Goal: Task Accomplishment & Management: Use online tool/utility

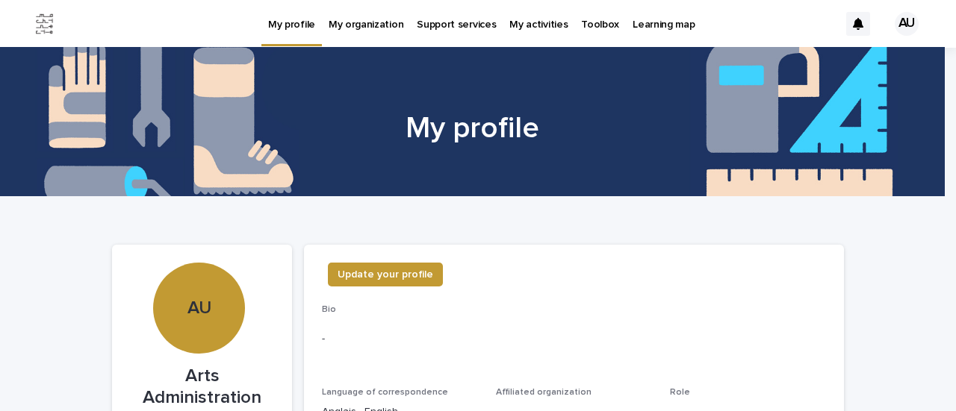
click at [581, 13] on p "Toolbox" at bounding box center [600, 15] width 38 height 31
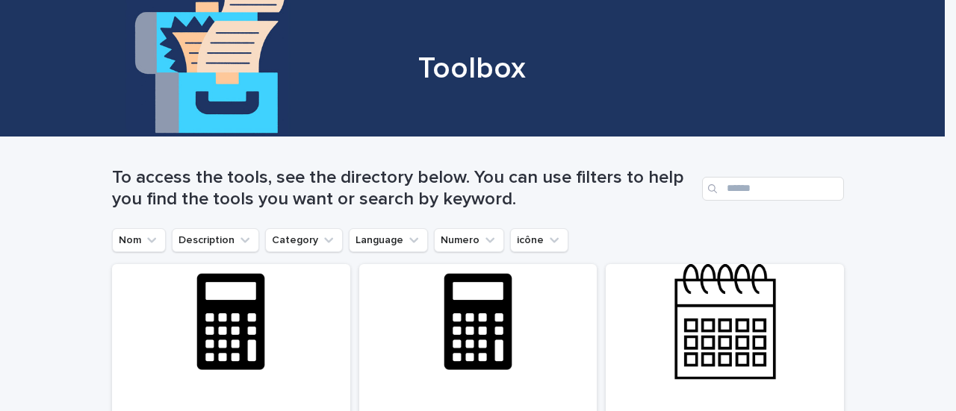
scroll to position [52, 0]
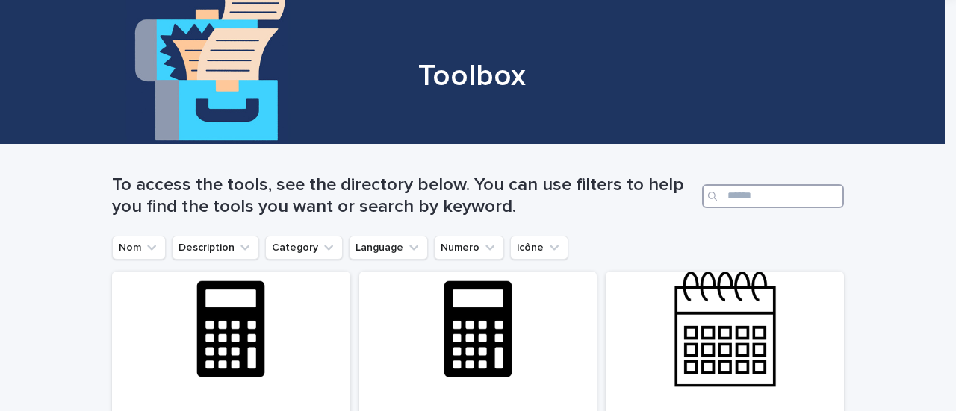
click at [747, 193] on input "Search" at bounding box center [773, 196] width 142 height 24
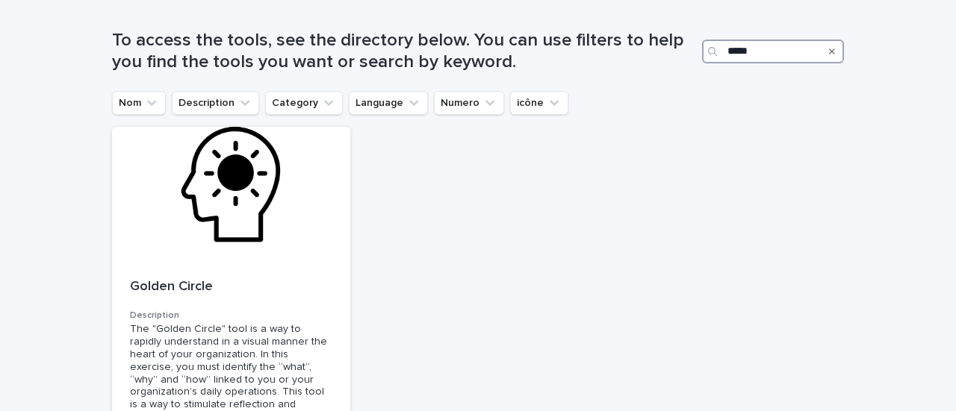
scroll to position [198, 0]
type input "*****"
click at [157, 284] on p "Golden Circle" at bounding box center [231, 287] width 202 height 16
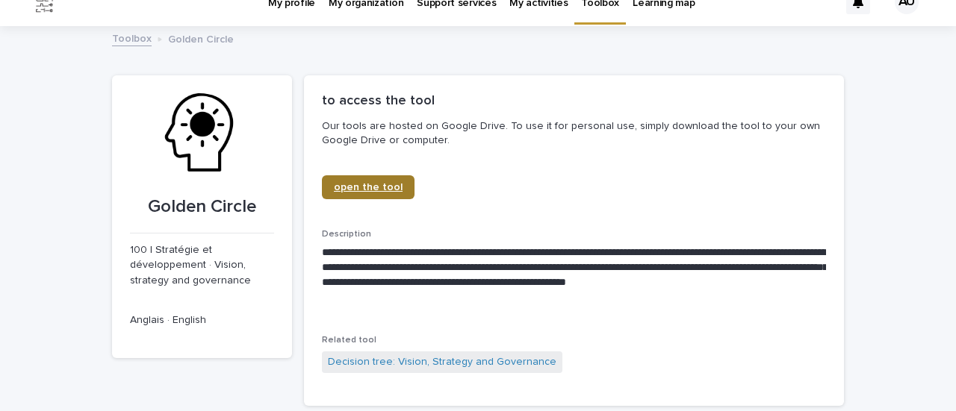
scroll to position [21, 0]
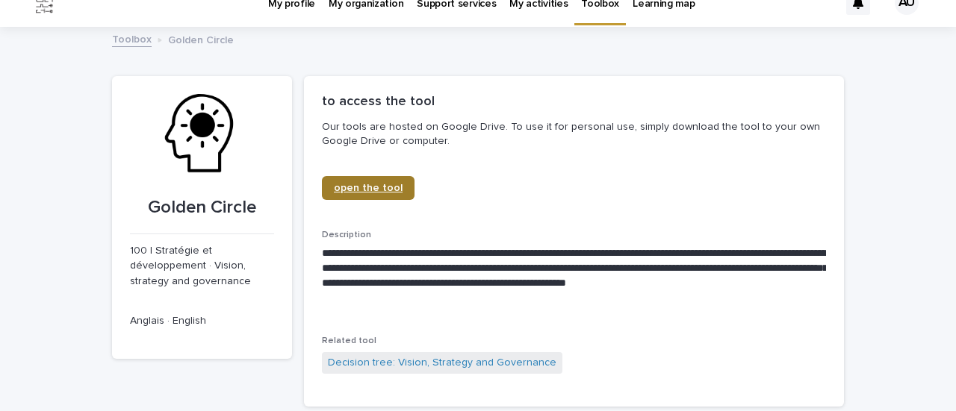
click at [358, 194] on link "open the tool" at bounding box center [368, 188] width 93 height 24
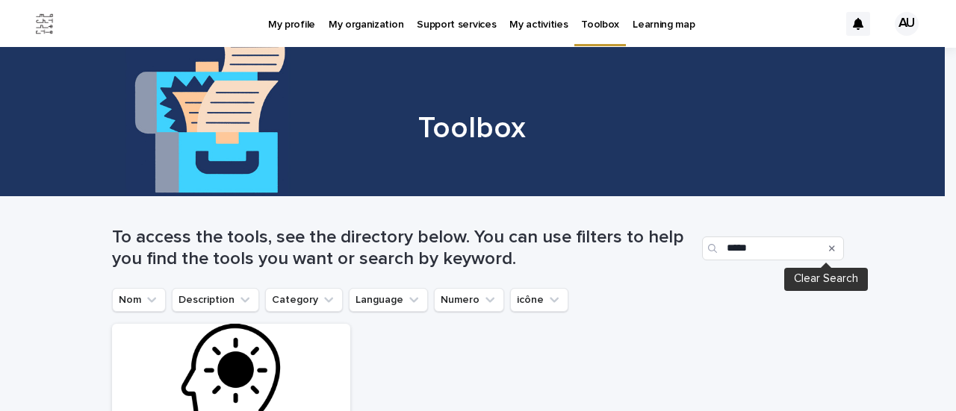
click at [829, 249] on icon "Search" at bounding box center [832, 249] width 6 height 6
click at [789, 250] on input "Search" at bounding box center [773, 249] width 142 height 24
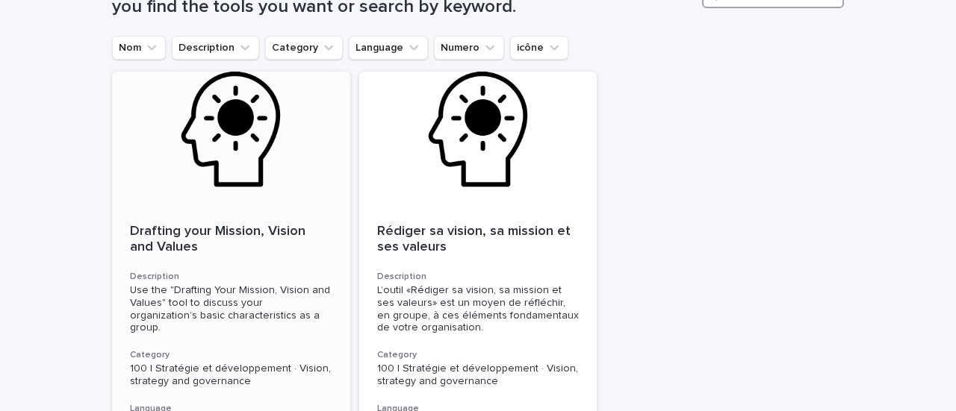
scroll to position [253, 0]
type input "***"
click at [201, 219] on div "Drafting your Mission, Vision and Values Description Use the "Drafting Your Mis…" at bounding box center [231, 346] width 238 height 282
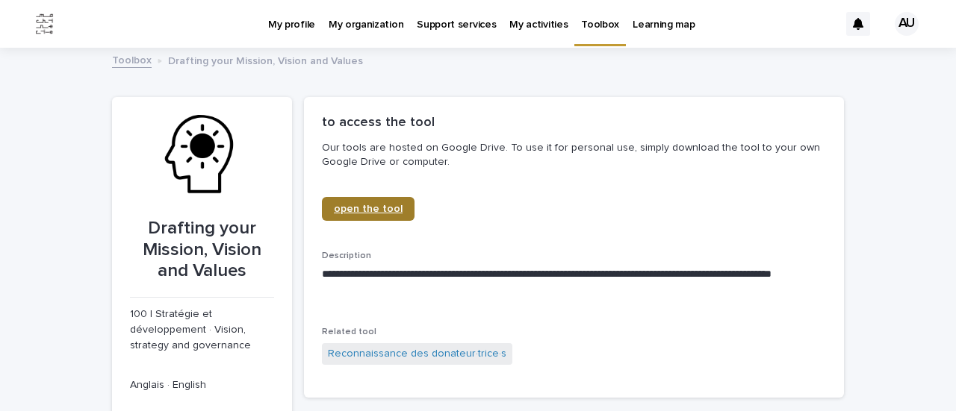
click at [344, 209] on span "open the tool" at bounding box center [368, 209] width 69 height 10
